Goal: Task Accomplishment & Management: Manage account settings

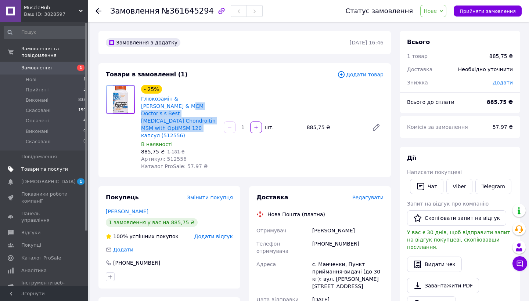
click at [32, 167] on span "Товари та послуги" at bounding box center [44, 169] width 47 height 7
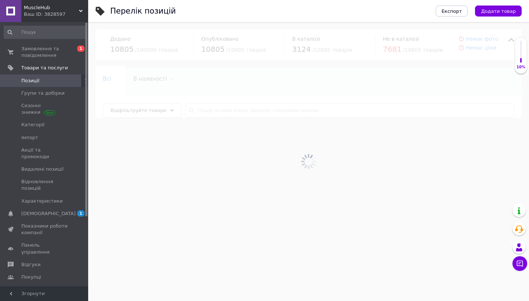
click at [77, 19] on div "MuscleHub Ваш ID: 3828597" at bounding box center [54, 11] width 67 height 22
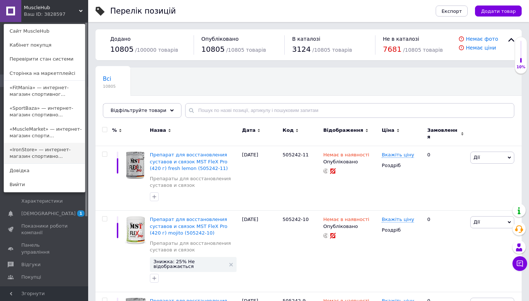
click at [44, 149] on link "«IronStore» — интернет-магазин спортивно..." at bounding box center [44, 153] width 81 height 21
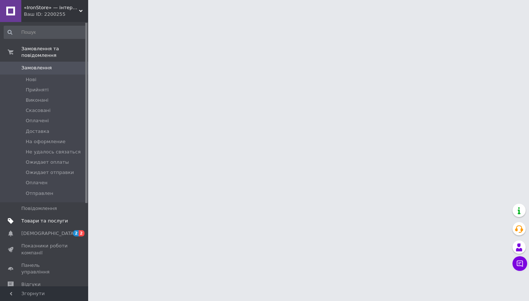
click at [48, 219] on span "Товари та послуги" at bounding box center [44, 221] width 47 height 7
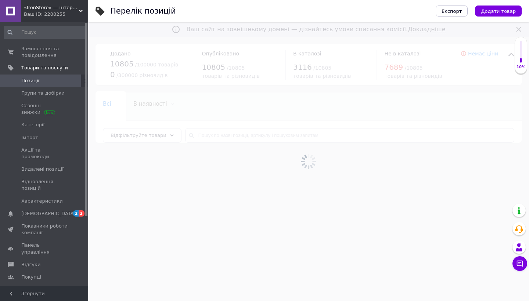
click at [230, 135] on div at bounding box center [308, 161] width 441 height 279
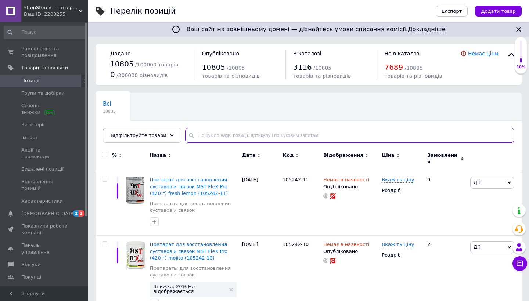
click at [235, 135] on input "text" at bounding box center [349, 135] width 329 height 15
paste input "Doctor's s Best Glucosamine Chondroitin MSM with OptiMSM"
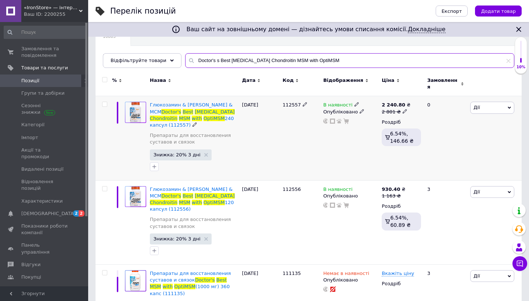
scroll to position [79, 0]
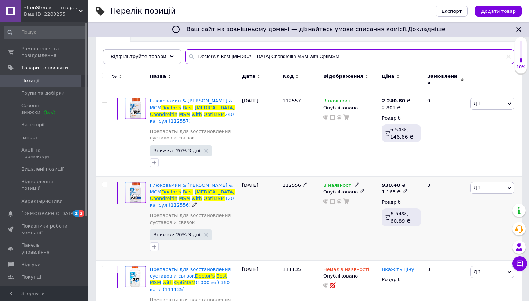
type input "Doctor's s Best Glucosamine Chondroitin MSM with OptiMSM"
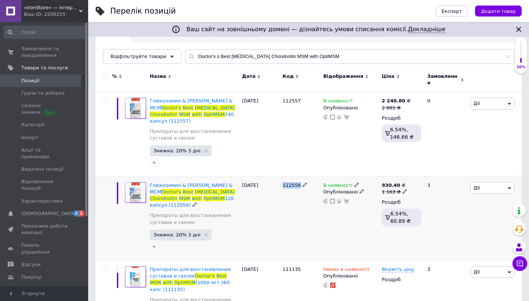
copy span "112556"
drag, startPoint x: 282, startPoint y: 179, endPoint x: 300, endPoint y: 180, distance: 18.0
click at [300, 180] on div "112556" at bounding box center [301, 218] width 41 height 84
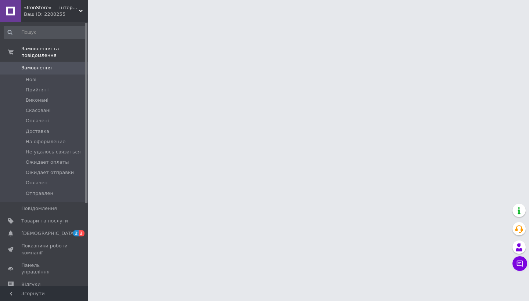
click at [59, 14] on div "Ваш ID: 2200255" at bounding box center [56, 14] width 64 height 7
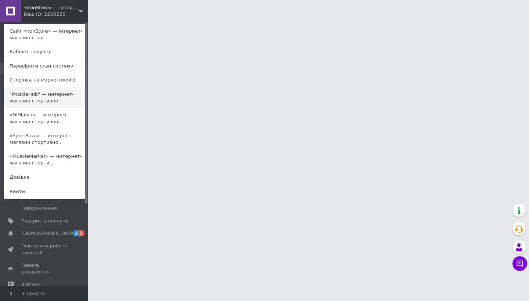
click at [40, 95] on link ""MuscleHub" — интернет-магазин спортивно..." at bounding box center [44, 97] width 81 height 21
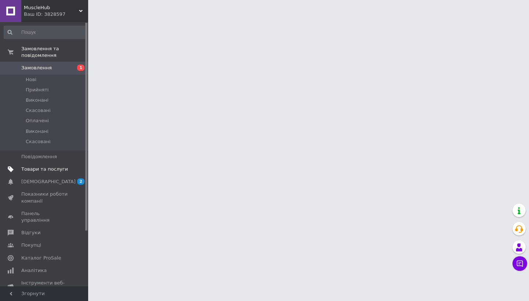
click at [36, 170] on span "Товари та послуги" at bounding box center [44, 169] width 47 height 7
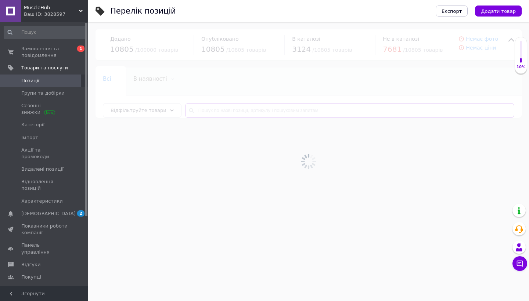
click at [232, 106] on input "text" at bounding box center [349, 110] width 329 height 15
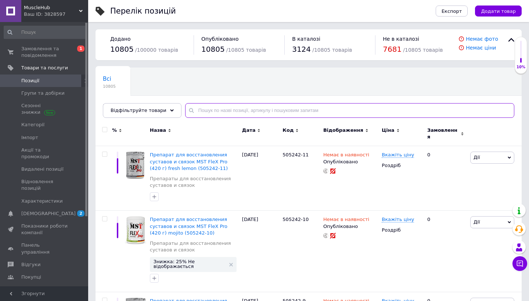
click at [232, 108] on input "text" at bounding box center [349, 110] width 329 height 15
paste input "112556"
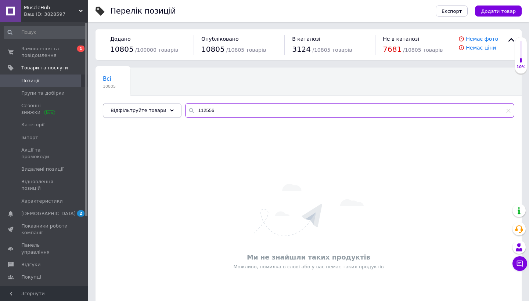
drag, startPoint x: 215, startPoint y: 106, endPoint x: 166, endPoint y: 105, distance: 49.2
click at [166, 105] on div "Відфільтруйте товари 112556" at bounding box center [308, 110] width 411 height 15
drag, startPoint x: 213, startPoint y: 114, endPoint x: 156, endPoint y: 93, distance: 60.8
click at [156, 93] on div "Всі 10805 В наявності 3120 Видалити Редагувати Ok Відфільтровано... Зберегти Ні…" at bounding box center [308, 93] width 426 height 50
paste input "Doctor's s Best [MEDICAL_DATA] Chondroitin MSM with OptiMSM 120 капсул"
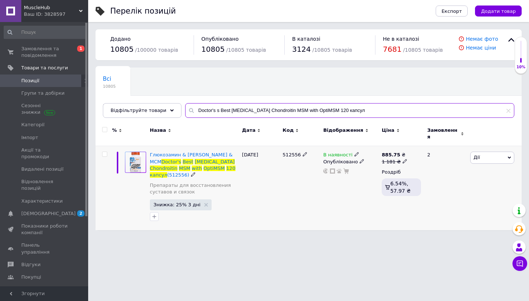
type input "Doctor's s Best [MEDICAL_DATA] Chondroitin MSM with OptiMSM 120 капсул"
click at [335, 152] on span "В наявності" at bounding box center [337, 156] width 29 height 8
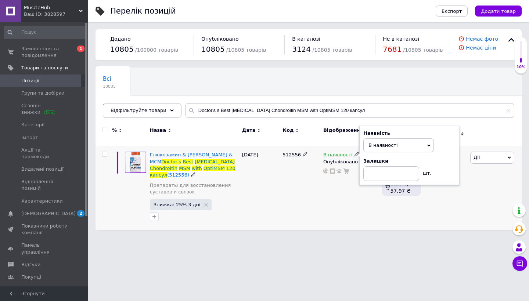
click at [362, 154] on div "Наявність В наявності Немає в наявності Під замовлення Готово до відправки Зали…" at bounding box center [409, 155] width 100 height 59
click at [373, 144] on span "В наявності" at bounding box center [398, 145] width 71 height 14
click at [374, 159] on li "Немає в наявності" at bounding box center [399, 160] width 70 height 10
click at [303, 165] on div "512556" at bounding box center [301, 188] width 41 height 84
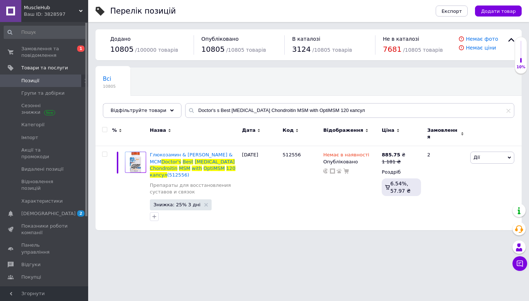
click at [56, 9] on span "MuscleHub" at bounding box center [51, 7] width 55 height 7
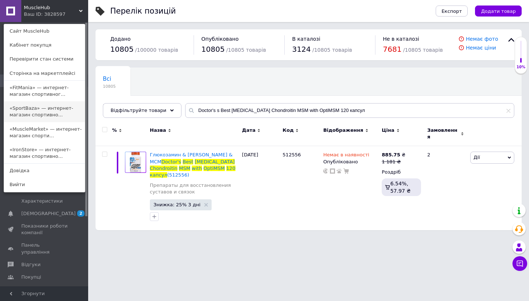
click at [37, 120] on link "«SportBaza» — интернет-магазин спортивно..." at bounding box center [44, 111] width 81 height 21
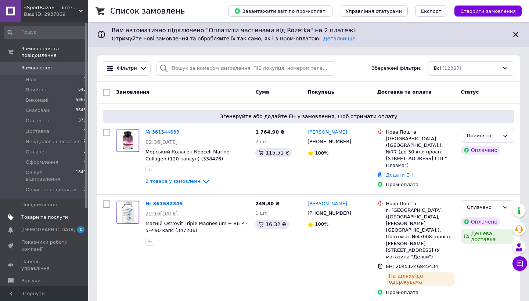
click at [52, 214] on link "Товари та послуги" at bounding box center [45, 217] width 90 height 12
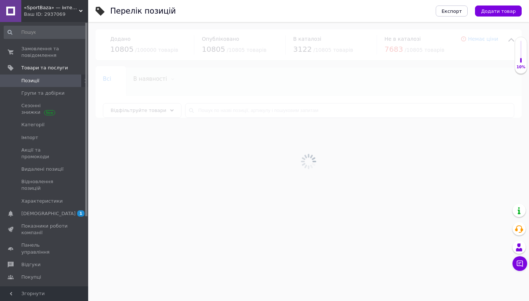
click at [211, 111] on div at bounding box center [308, 161] width 441 height 279
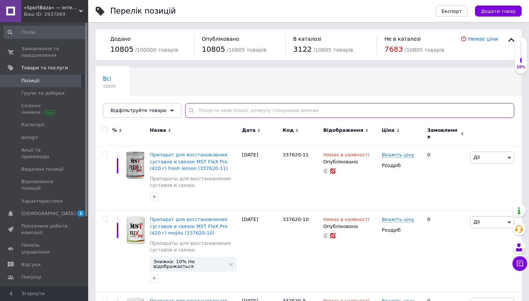
click at [227, 111] on input "text" at bounding box center [349, 110] width 329 height 15
paste input "Doctor's s Best [MEDICAL_DATA] Chondroitin MSM with OptiMSM 120 капсул"
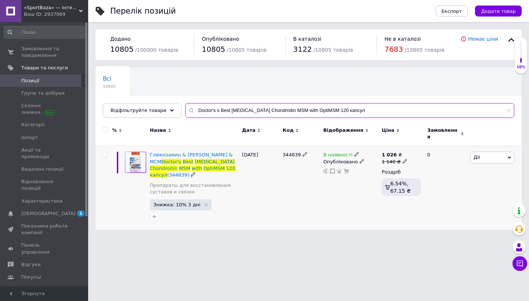
type input "Doctor's s Best Glucosamine Chondroitin MSM with OptiMSM 120 капсул"
click at [339, 152] on span "В наявності" at bounding box center [337, 156] width 29 height 8
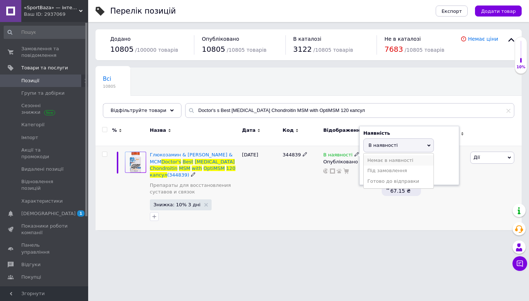
click at [379, 158] on li "Немає в наявності" at bounding box center [399, 160] width 70 height 10
click at [279, 161] on div "19.04.2025" at bounding box center [260, 188] width 41 height 84
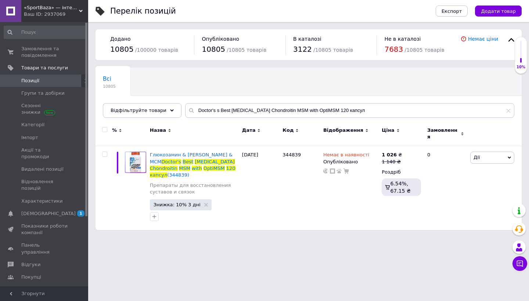
click at [82, 7] on div "«SportBaza» — інтернет-магазин спортивного харчування Ваш ID: 2937069" at bounding box center [54, 11] width 67 height 22
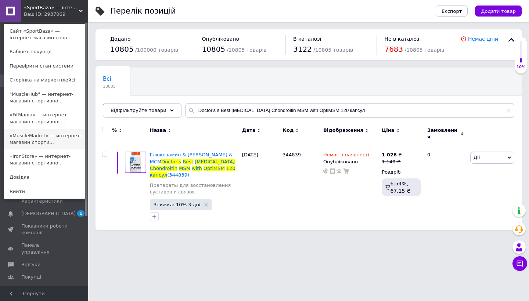
click at [38, 140] on link "«MuscleMarket» — интернет-магазин спорти..." at bounding box center [44, 139] width 81 height 21
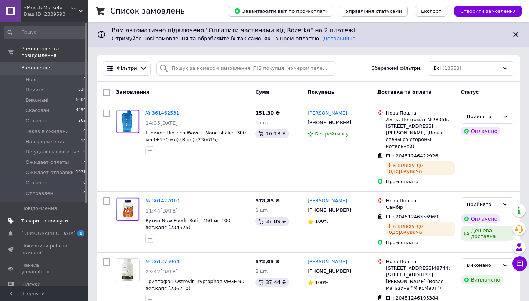
click at [49, 218] on span "Товари та послуги" at bounding box center [44, 221] width 47 height 7
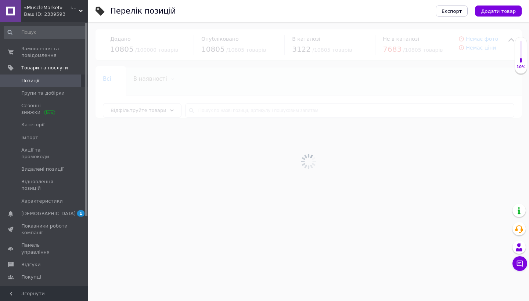
click at [239, 112] on div at bounding box center [308, 161] width 441 height 279
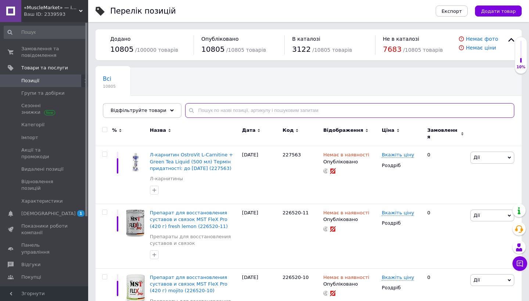
click at [239, 112] on input "text" at bounding box center [349, 110] width 329 height 15
paste input "Doctor's s Best [MEDICAL_DATA] Chondroitin MSM with OptiMSM 120 капсул"
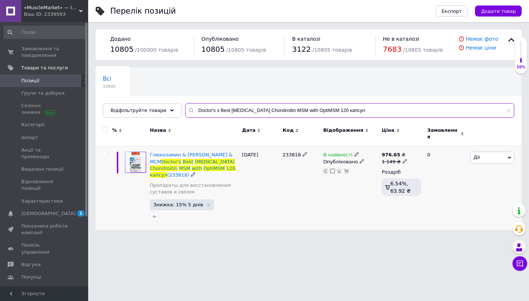
type input "Doctor's s Best [MEDICAL_DATA] Chondroitin MSM with OptiMSM 120 капсул"
click at [341, 152] on span "В наявності" at bounding box center [337, 156] width 29 height 8
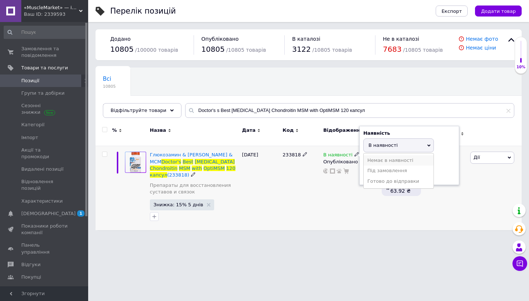
click at [370, 155] on li "Немає в наявності" at bounding box center [399, 160] width 70 height 10
click at [269, 163] on div "17.08.2025" at bounding box center [260, 188] width 41 height 84
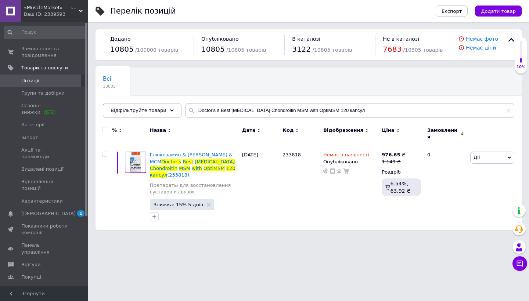
click at [74, 16] on div "Ваш ID: 2339593" at bounding box center [56, 14] width 64 height 7
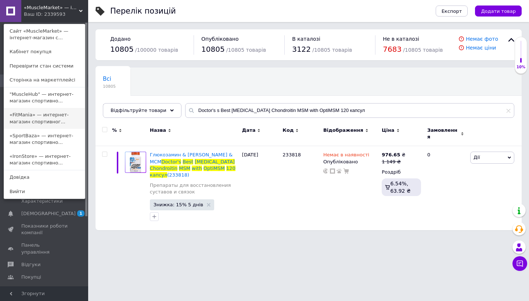
click at [29, 113] on link "«FitMania» — интернет-магазин спортивног..." at bounding box center [44, 118] width 81 height 21
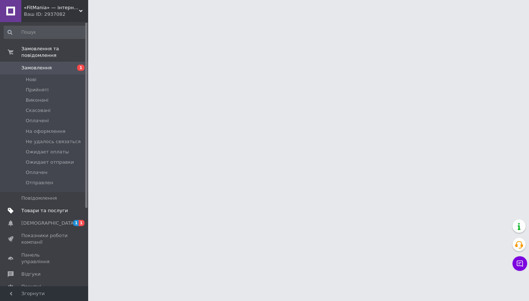
click at [39, 209] on span "Товари та послуги" at bounding box center [44, 210] width 47 height 7
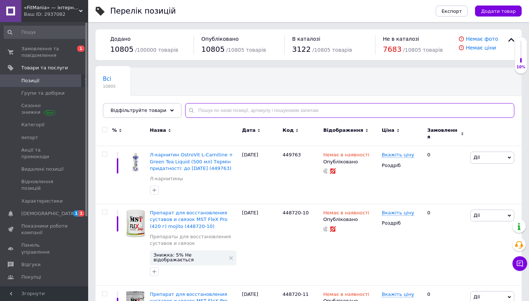
click at [253, 110] on input "text" at bounding box center [349, 110] width 329 height 15
paste input "Doctor's s Best [MEDICAL_DATA] Chondroitin MSM with OptiMSM 120 капсул"
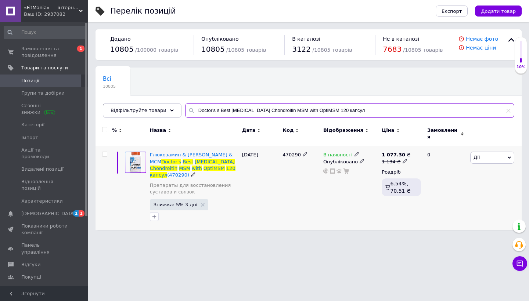
type input "Doctor's s Best [MEDICAL_DATA] Chondroitin MSM with OptiMSM 120 капсул"
click at [340, 152] on span "В наявності" at bounding box center [337, 156] width 29 height 8
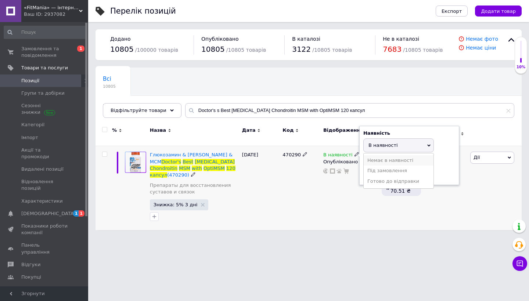
click at [379, 155] on li "Немає в наявності" at bounding box center [399, 160] width 70 height 10
click at [269, 169] on div "[DATE]" at bounding box center [260, 188] width 41 height 84
click at [75, 21] on div "«FitMania» — інтернет-магазин спортивного харчування Ваш ID: 2937082" at bounding box center [54, 11] width 67 height 22
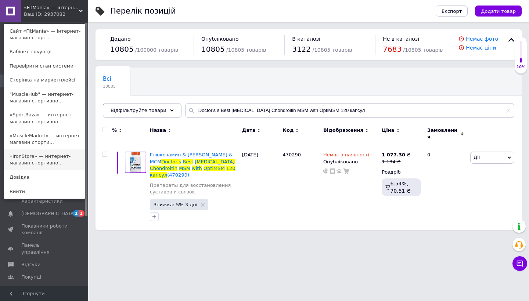
click at [27, 161] on link "«IronStore» — интернет-магазин спортивно..." at bounding box center [44, 159] width 81 height 21
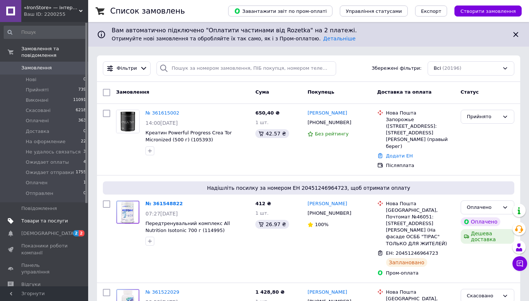
click at [49, 218] on span "Товари та послуги" at bounding box center [44, 221] width 47 height 7
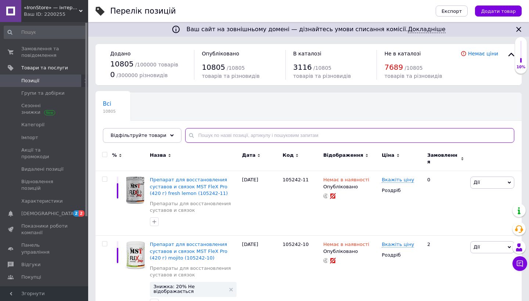
click at [241, 134] on input "text" at bounding box center [349, 135] width 329 height 15
paste input "Doctor's s Best [MEDICAL_DATA] Chondroitin MSM with OptiMSM 120 капсул"
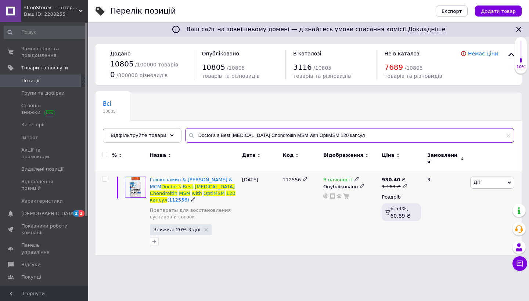
type input "Doctor's s Best [MEDICAL_DATA] Chondroitin MSM with OptiMSM 120 капсул"
click at [339, 177] on span "В наявності" at bounding box center [337, 181] width 29 height 8
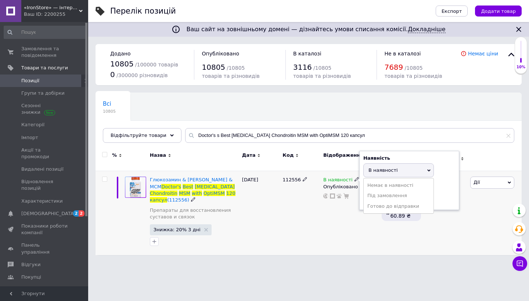
click at [382, 180] on li "Немає в наявності" at bounding box center [399, 185] width 70 height 10
click at [310, 194] on div "112556" at bounding box center [301, 213] width 41 height 84
